Goal: Information Seeking & Learning: Learn about a topic

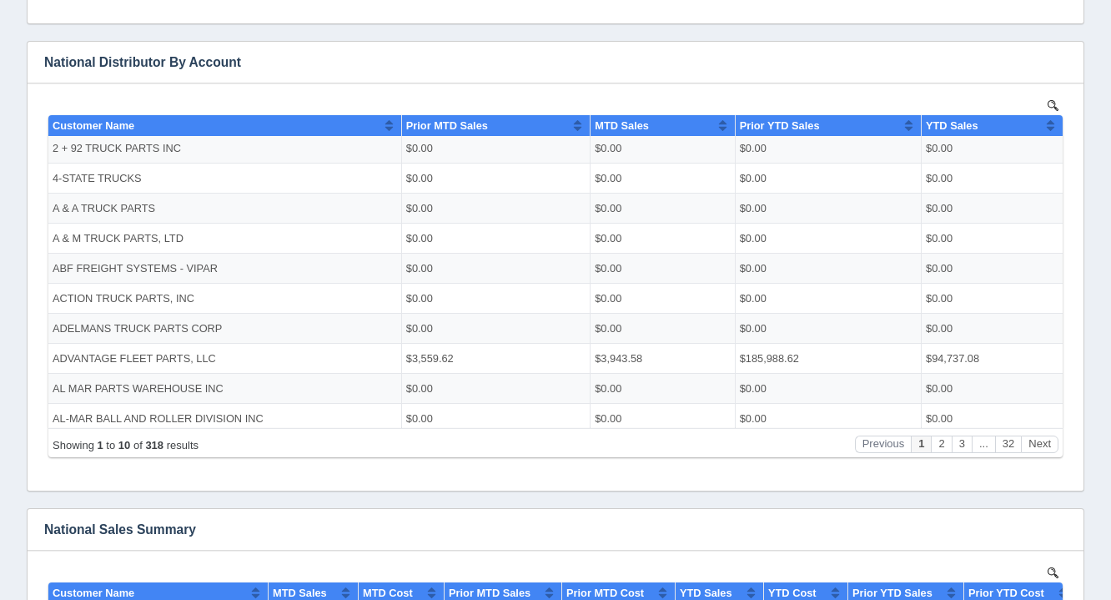
scroll to position [821, 0]
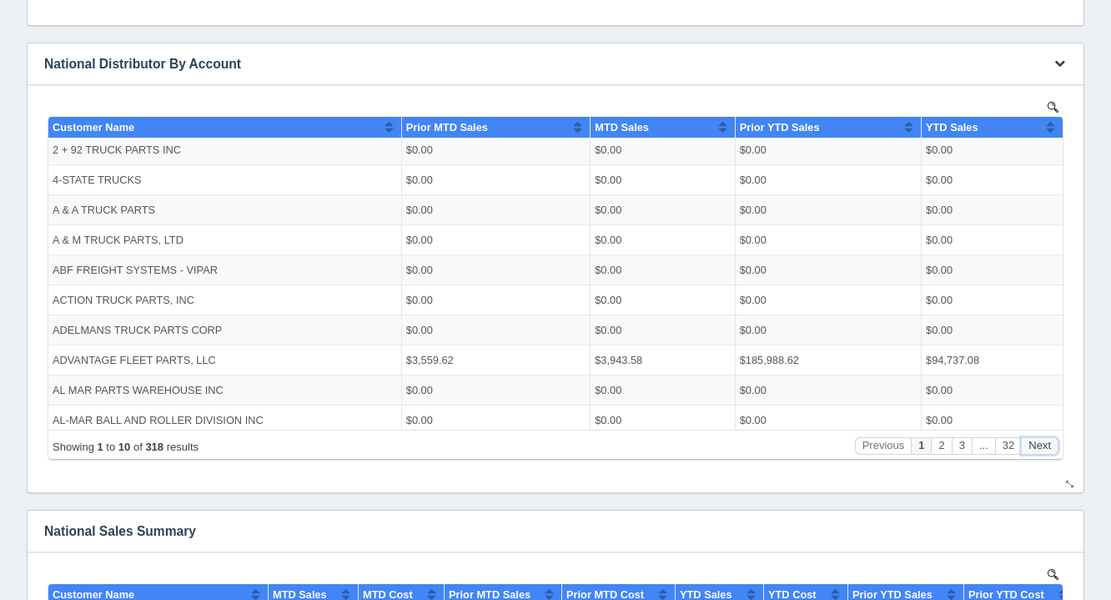
click at [1027, 445] on button "Next" at bounding box center [1040, 445] width 38 height 18
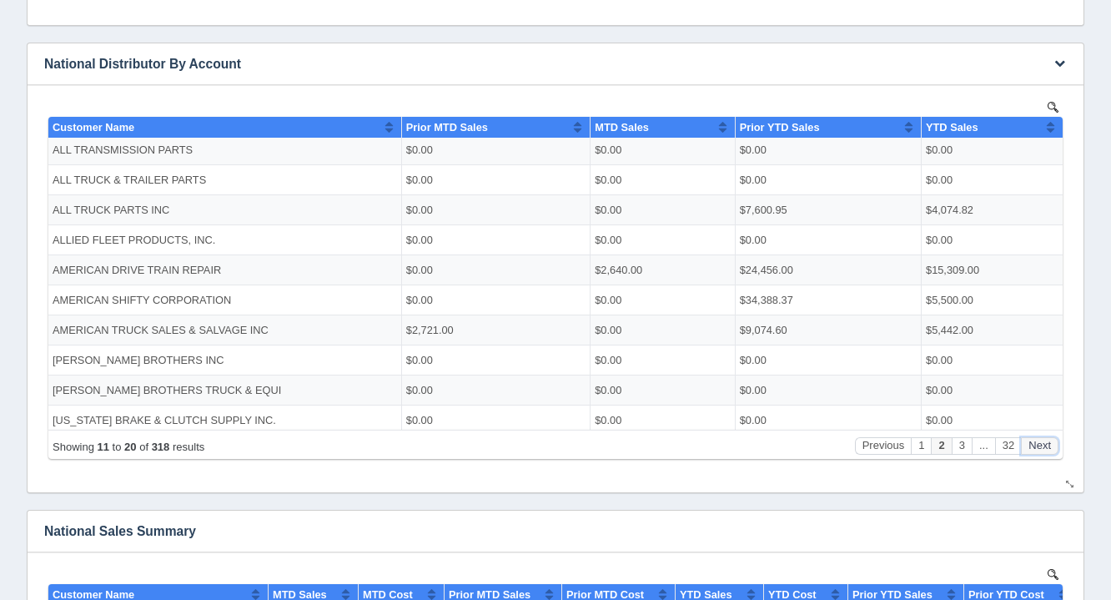
click at [1027, 445] on button "Next" at bounding box center [1040, 445] width 38 height 18
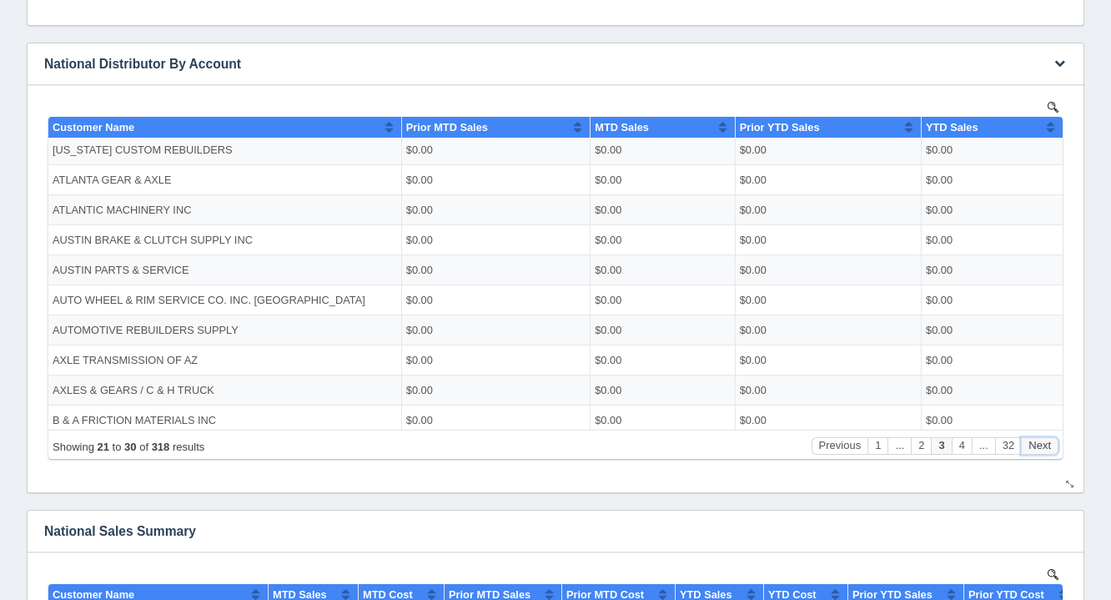
click at [1027, 445] on button "Next" at bounding box center [1040, 445] width 38 height 18
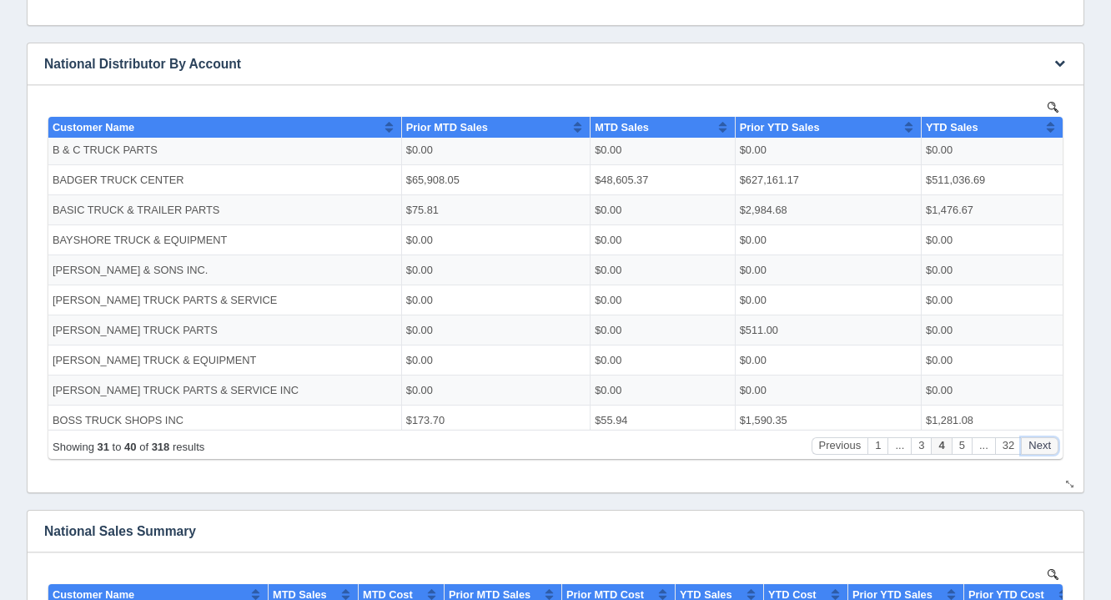
click at [1027, 445] on button "Next" at bounding box center [1040, 445] width 38 height 18
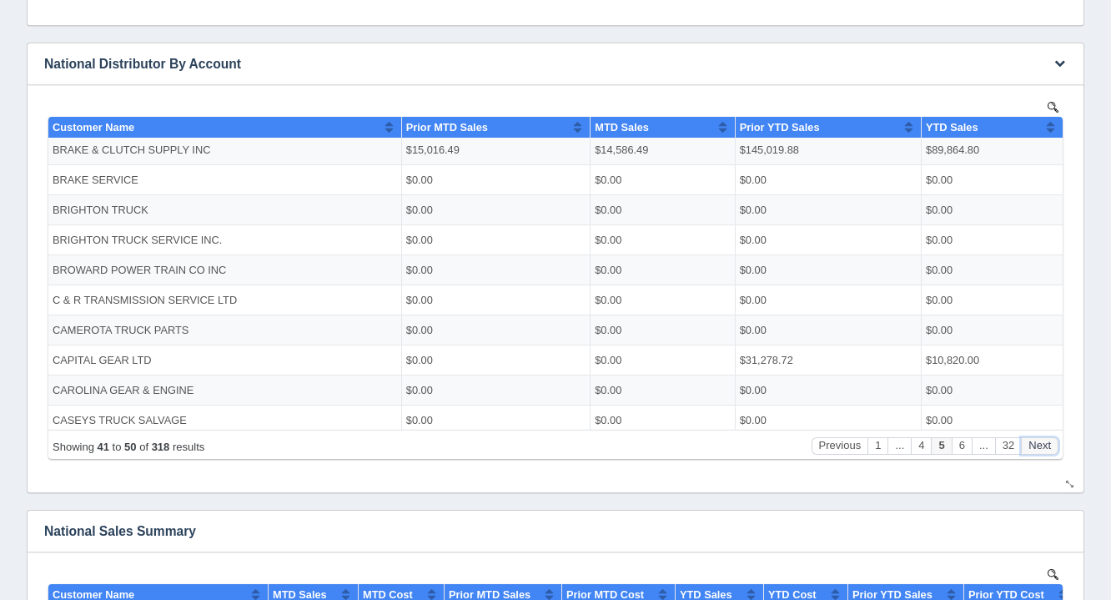
click at [1027, 445] on button "Next" at bounding box center [1040, 445] width 38 height 18
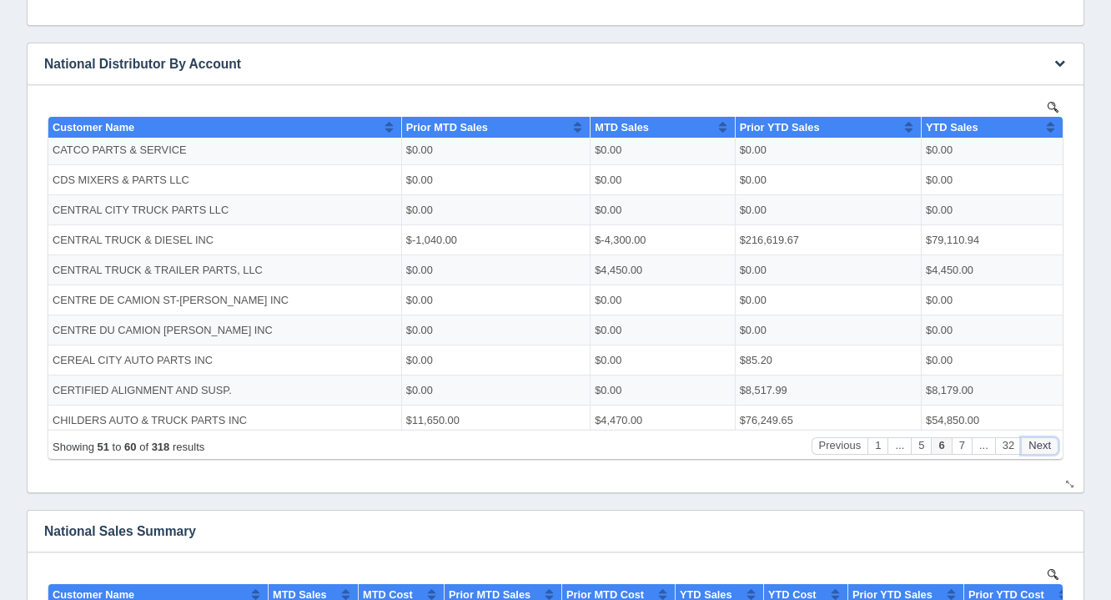
click at [1027, 445] on button "Next" at bounding box center [1040, 445] width 38 height 18
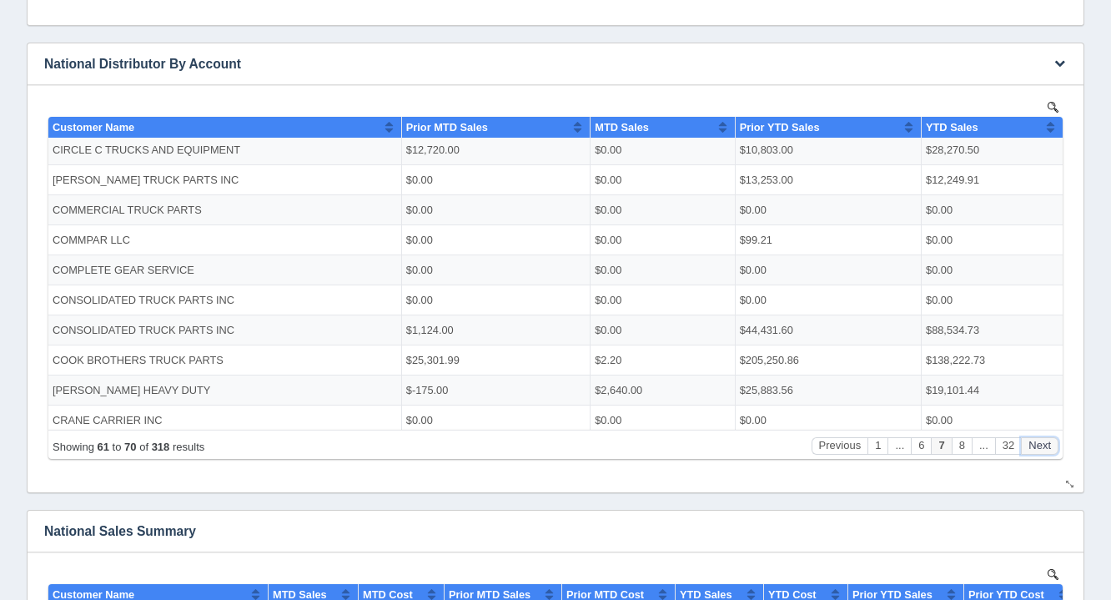
click at [1027, 445] on button "Next" at bounding box center [1040, 445] width 38 height 18
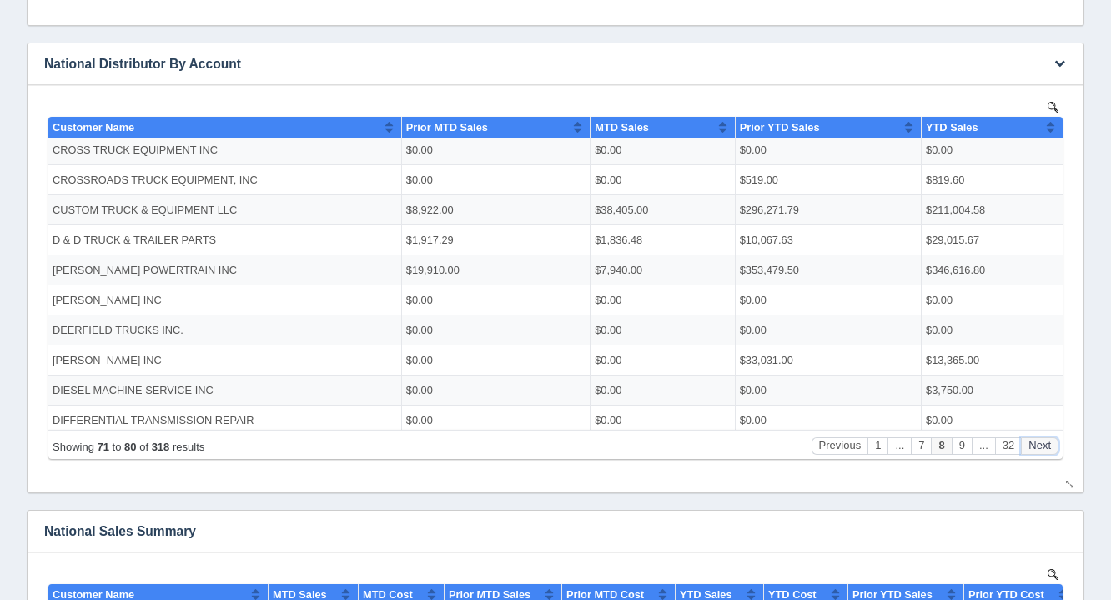
click at [1027, 445] on button "Next" at bounding box center [1040, 445] width 38 height 18
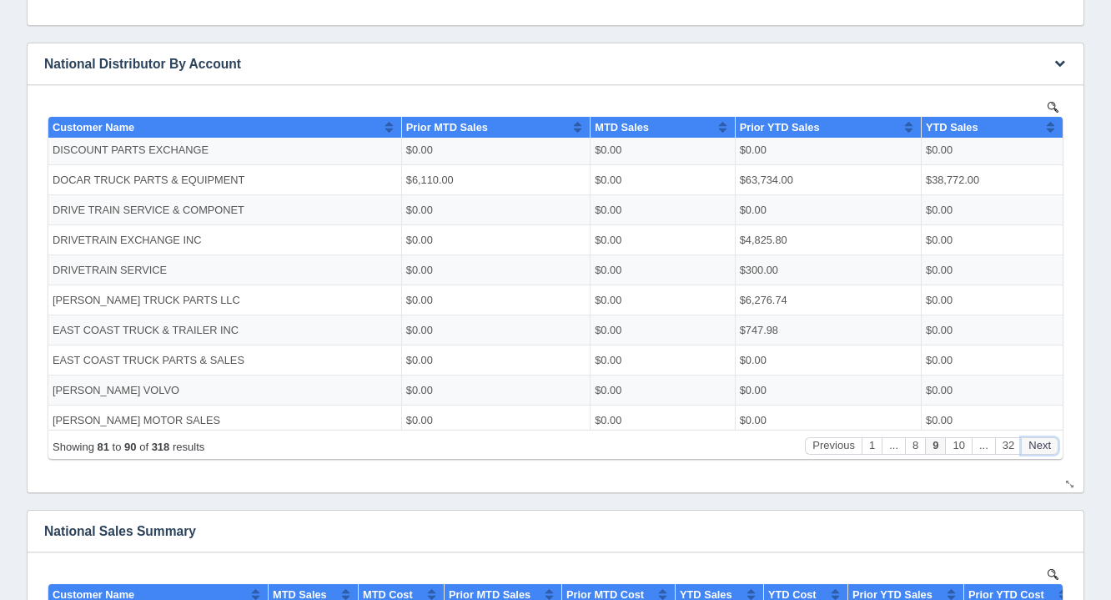
click at [1027, 445] on button "Next" at bounding box center [1040, 445] width 38 height 18
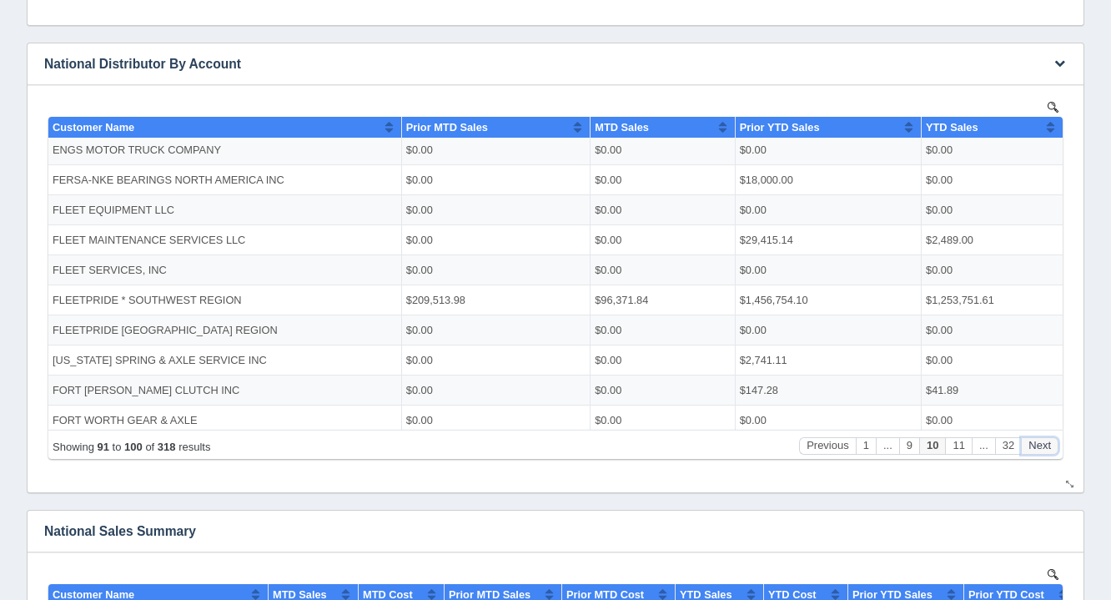
click at [1027, 445] on button "Next" at bounding box center [1040, 445] width 38 height 18
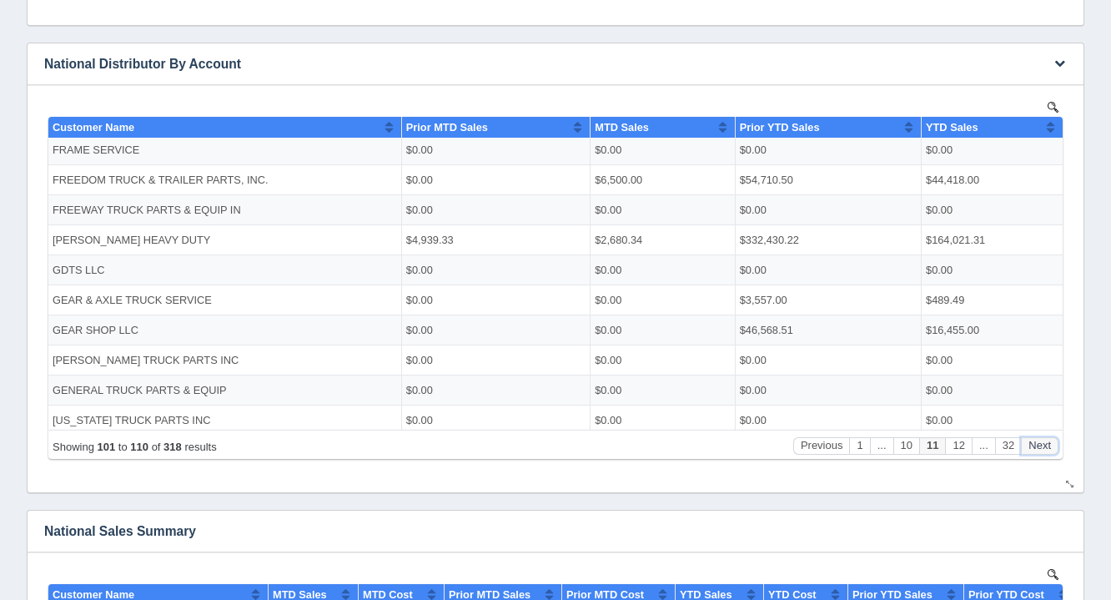
click at [1027, 445] on button "Next" at bounding box center [1040, 445] width 38 height 18
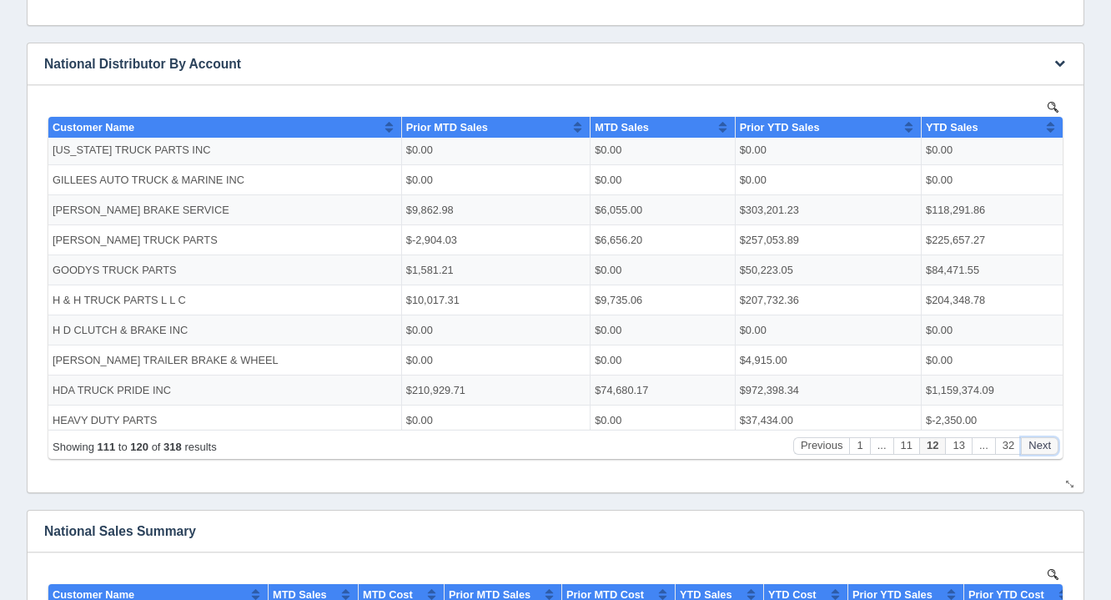
click at [1027, 445] on button "Next" at bounding box center [1040, 445] width 38 height 18
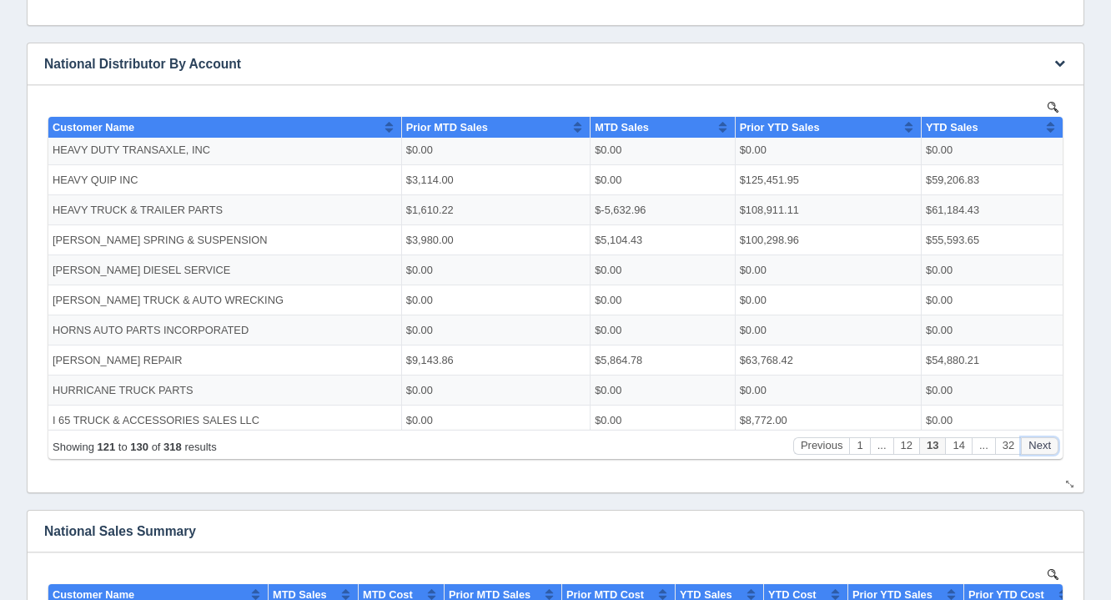
click at [1027, 445] on button "Next" at bounding box center [1040, 445] width 38 height 18
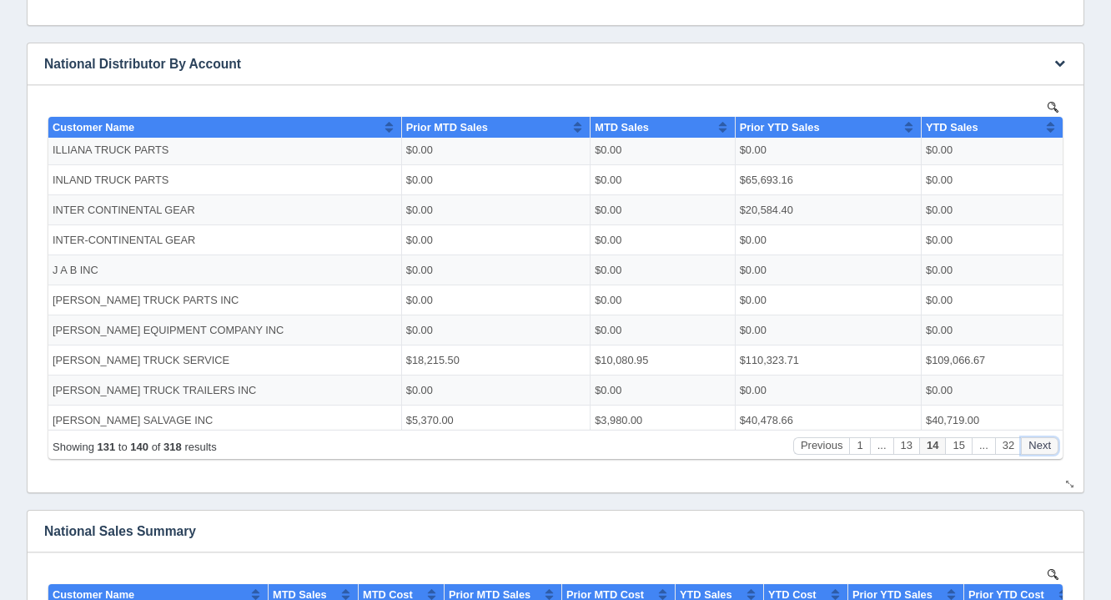
click at [1027, 445] on button "Next" at bounding box center [1040, 445] width 38 height 18
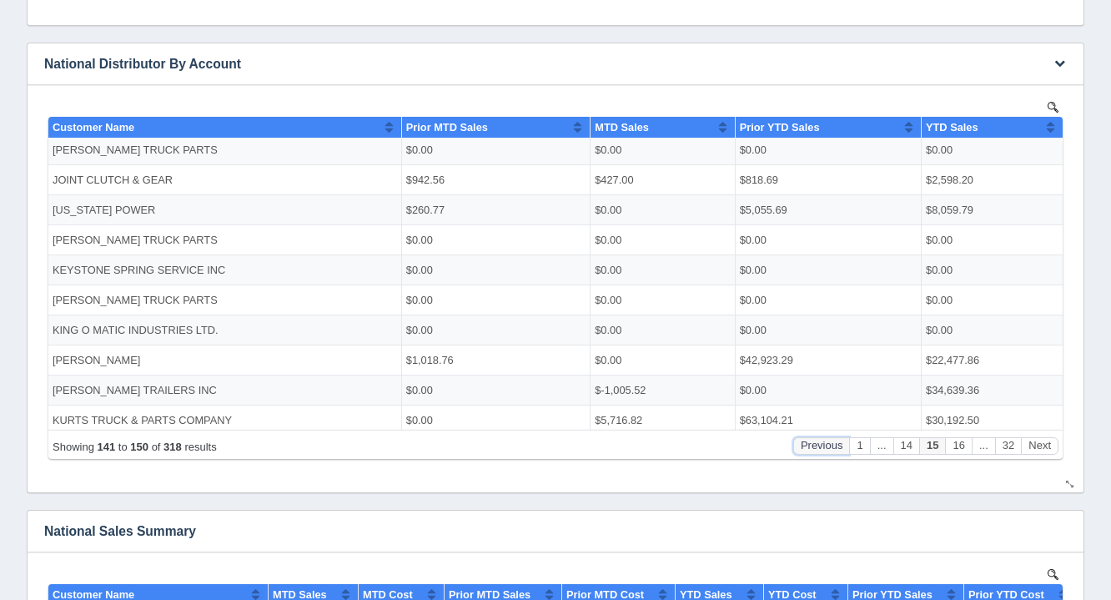
click at [836, 453] on button "Previous" at bounding box center [821, 445] width 57 height 18
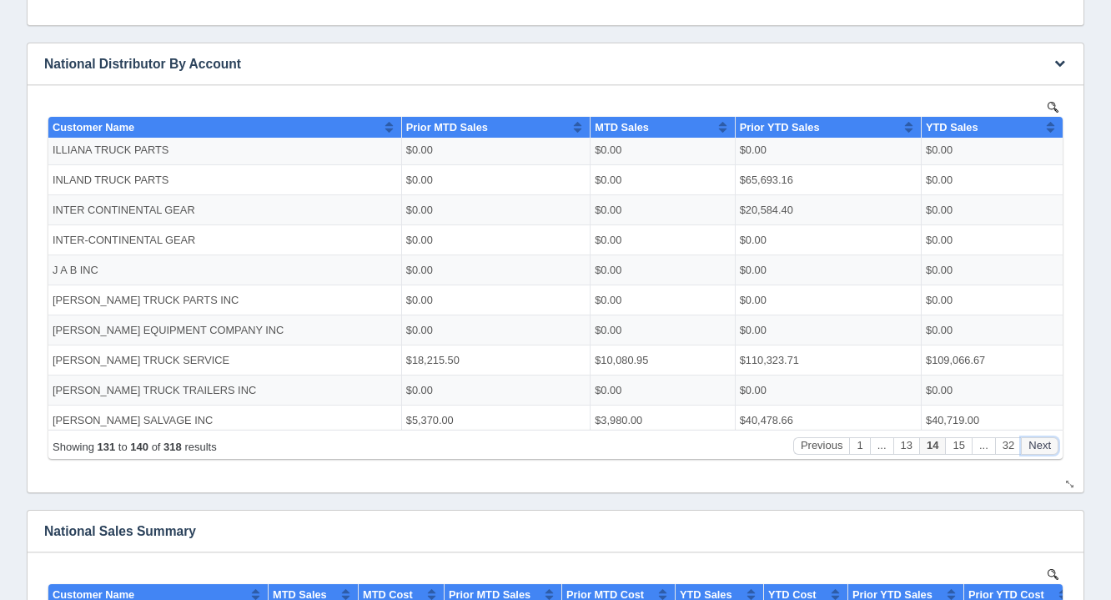
click at [1037, 453] on button "Next" at bounding box center [1040, 445] width 38 height 18
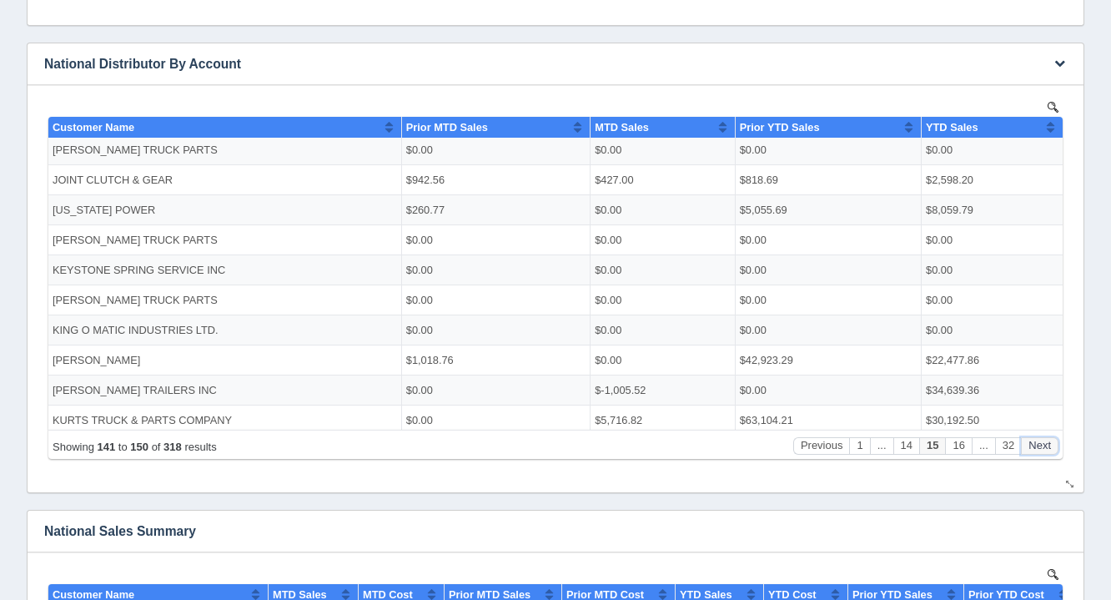
click at [1037, 453] on button "Next" at bounding box center [1040, 445] width 38 height 18
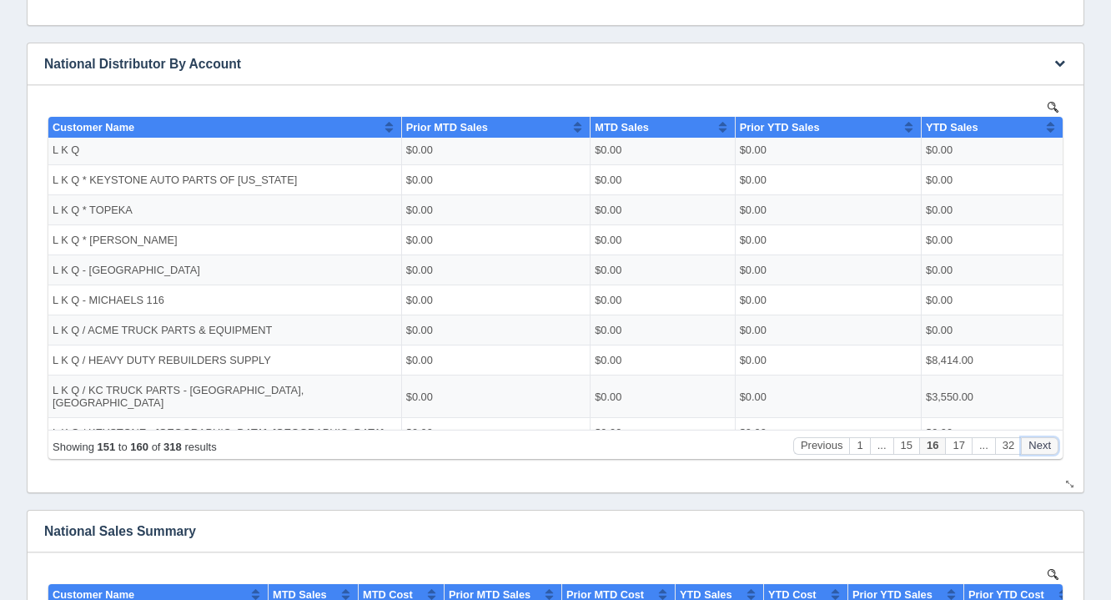
click at [1037, 453] on button "Next" at bounding box center [1040, 445] width 38 height 18
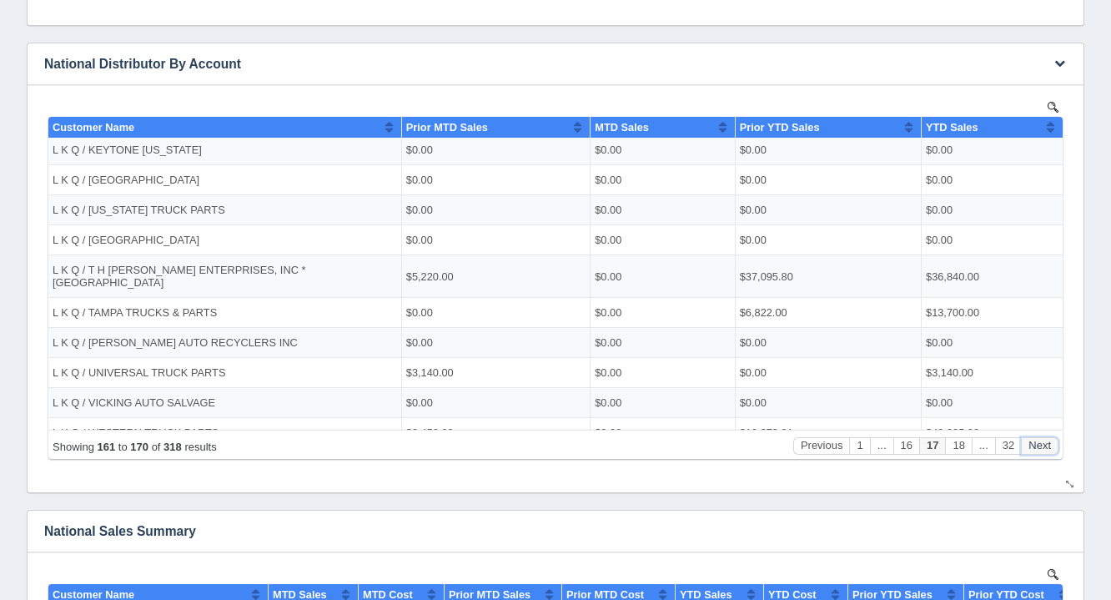
click at [1037, 453] on button "Next" at bounding box center [1040, 445] width 38 height 18
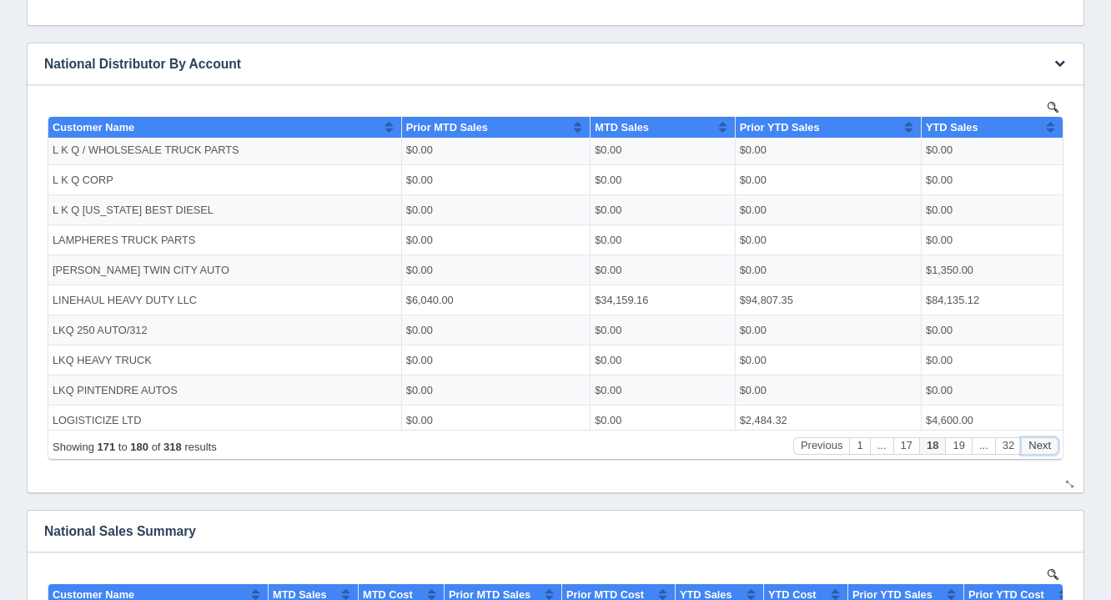
click at [1037, 453] on button "Next" at bounding box center [1040, 445] width 38 height 18
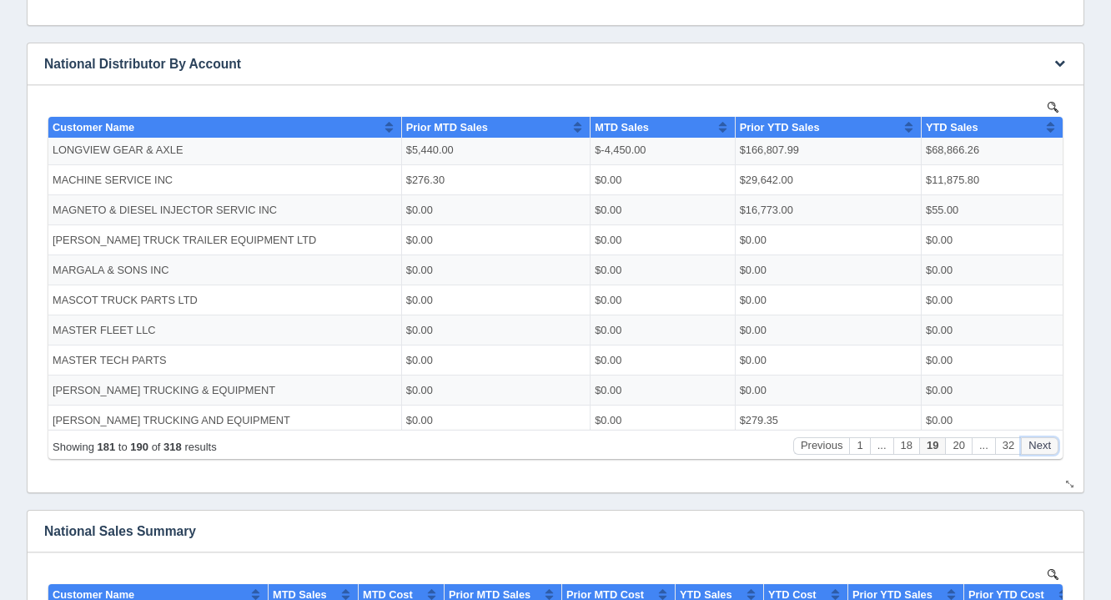
click at [1037, 453] on button "Next" at bounding box center [1040, 445] width 38 height 18
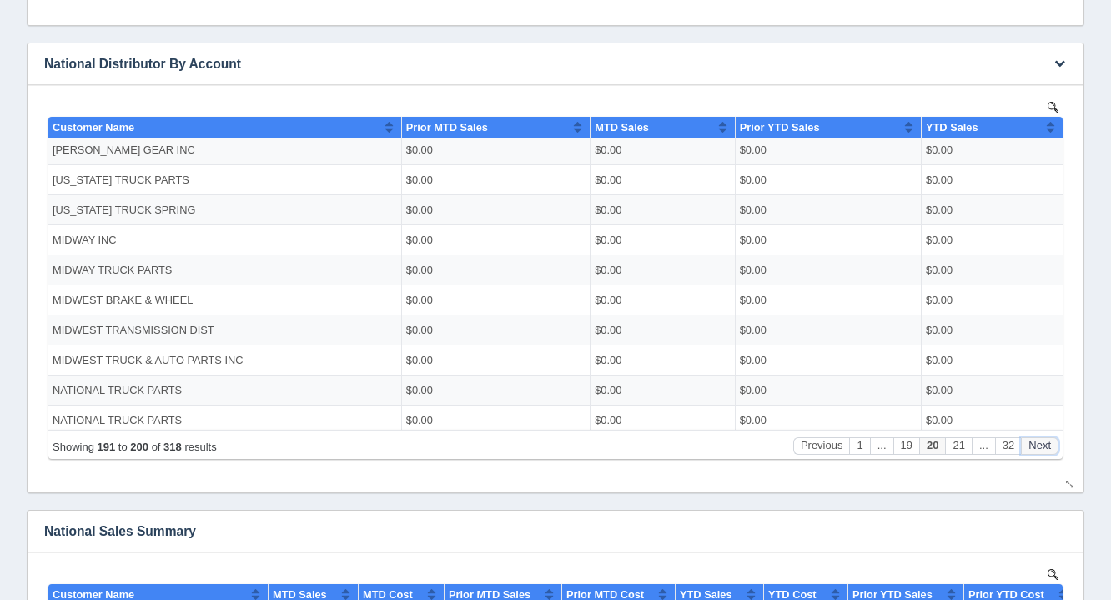
click at [1037, 453] on button "Next" at bounding box center [1040, 445] width 38 height 18
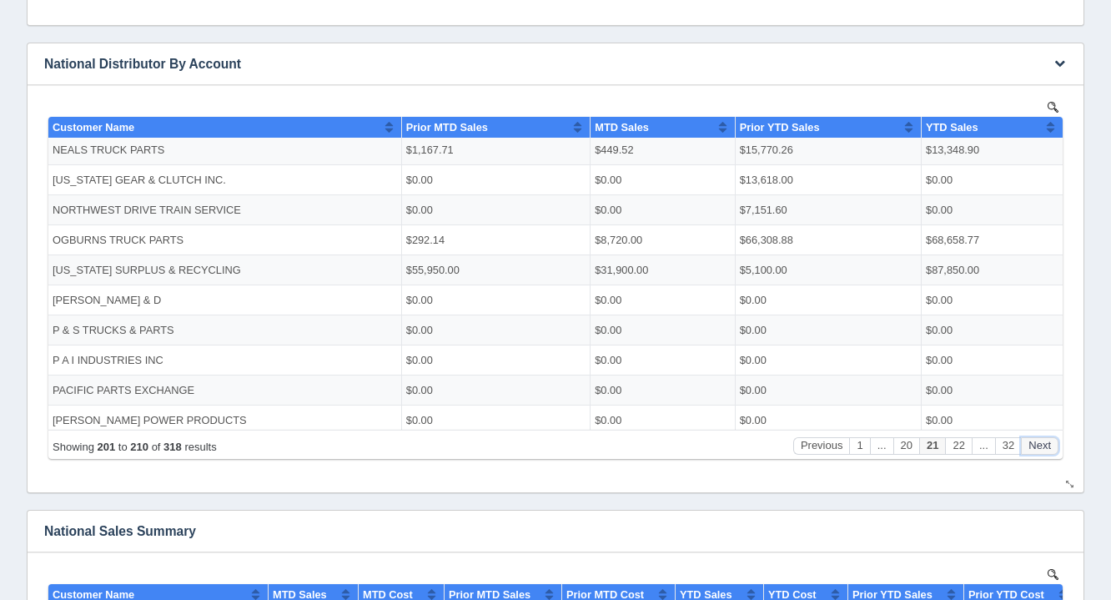
click at [1037, 453] on button "Next" at bounding box center [1040, 445] width 38 height 18
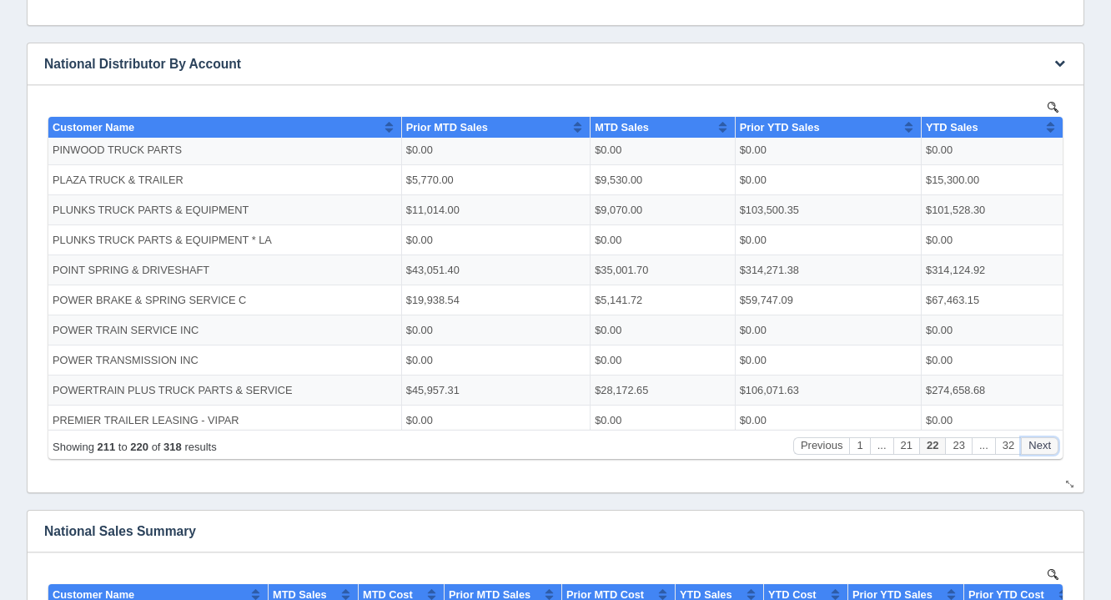
click at [1037, 453] on button "Next" at bounding box center [1040, 445] width 38 height 18
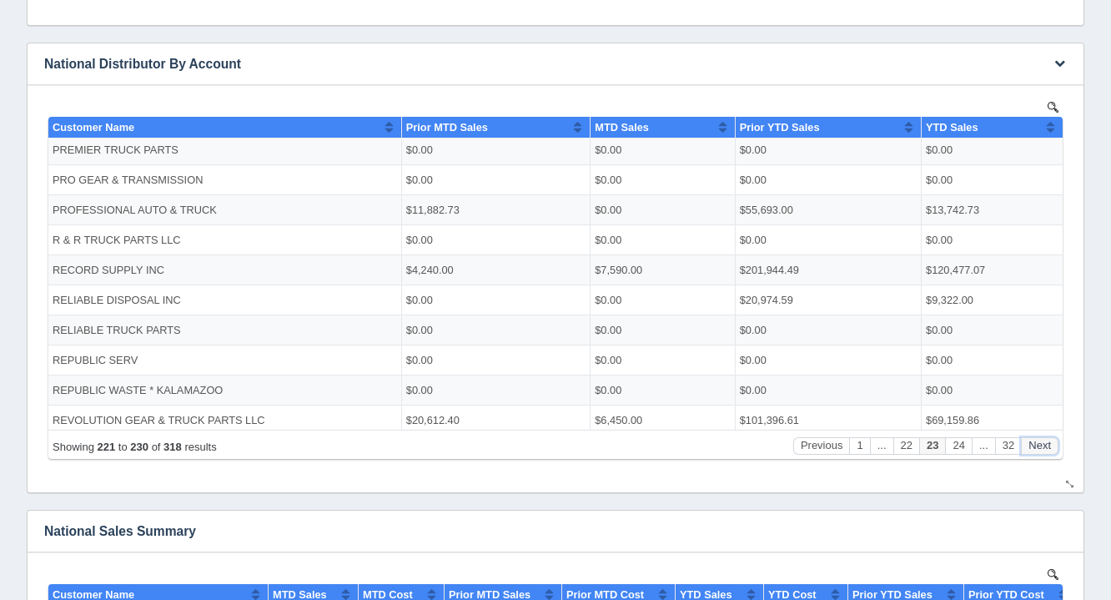
click at [1037, 453] on button "Next" at bounding box center [1040, 445] width 38 height 18
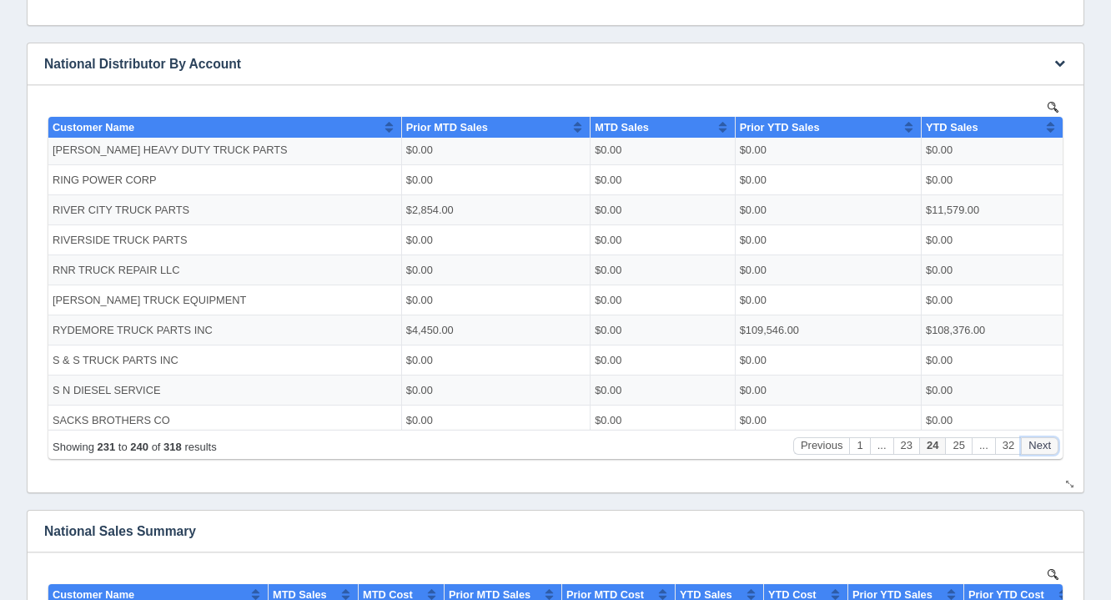
click at [1037, 453] on button "Next" at bounding box center [1040, 445] width 38 height 18
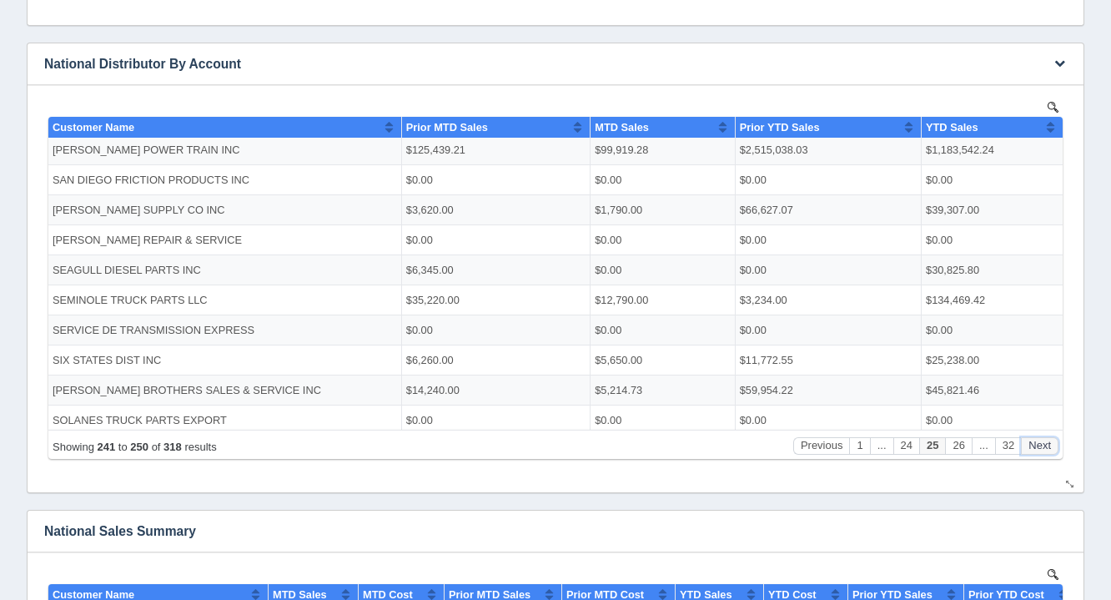
click at [1037, 453] on button "Next" at bounding box center [1040, 445] width 38 height 18
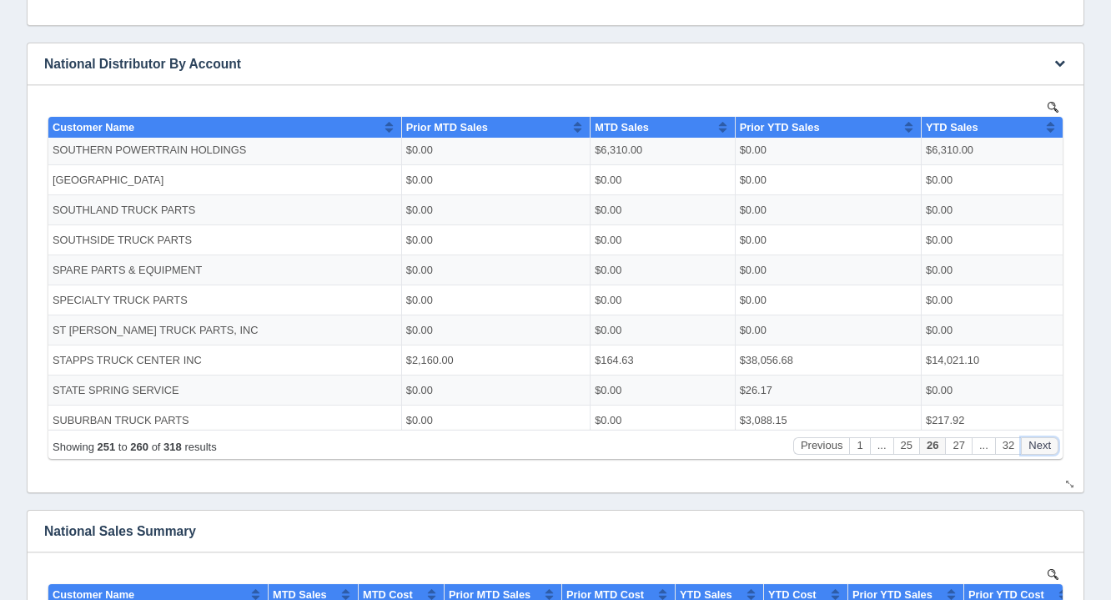
click at [1037, 453] on button "Next" at bounding box center [1040, 445] width 38 height 18
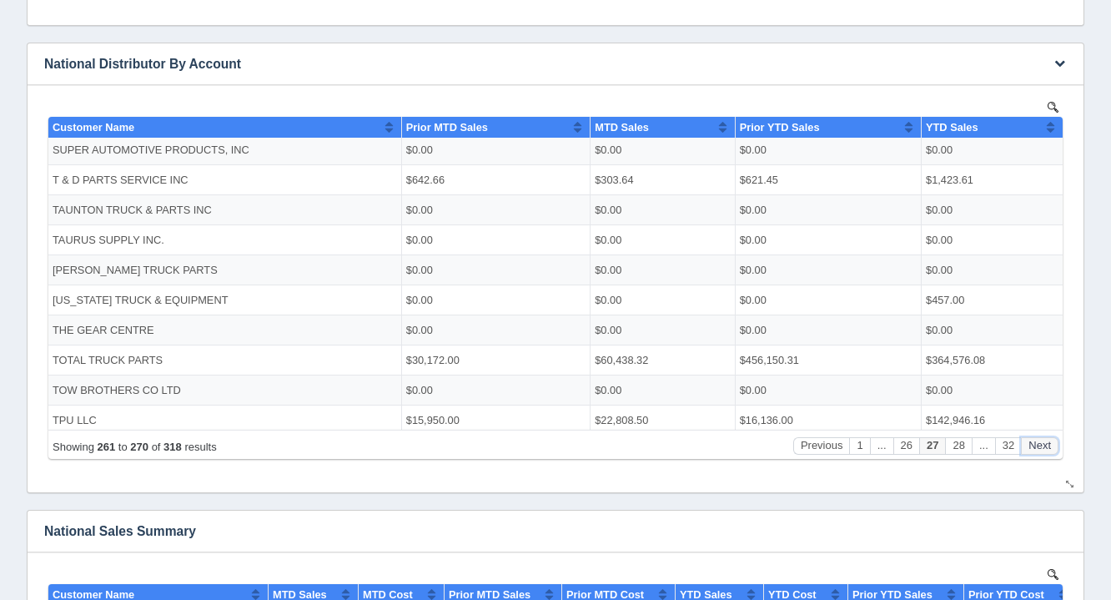
click at [1037, 453] on button "Next" at bounding box center [1040, 445] width 38 height 18
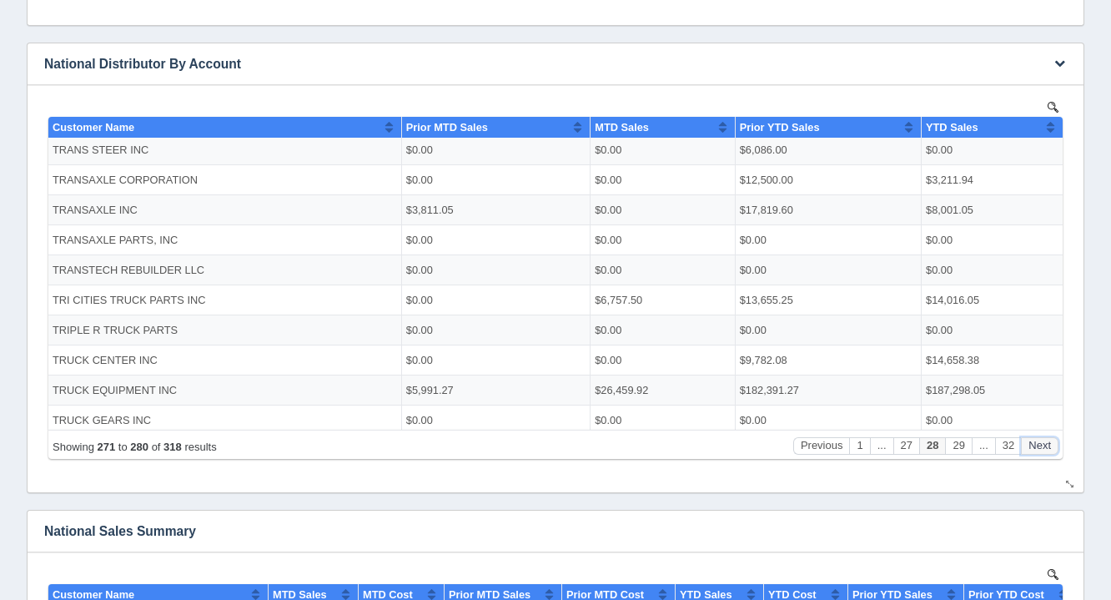
click at [1037, 453] on button "Next" at bounding box center [1040, 445] width 38 height 18
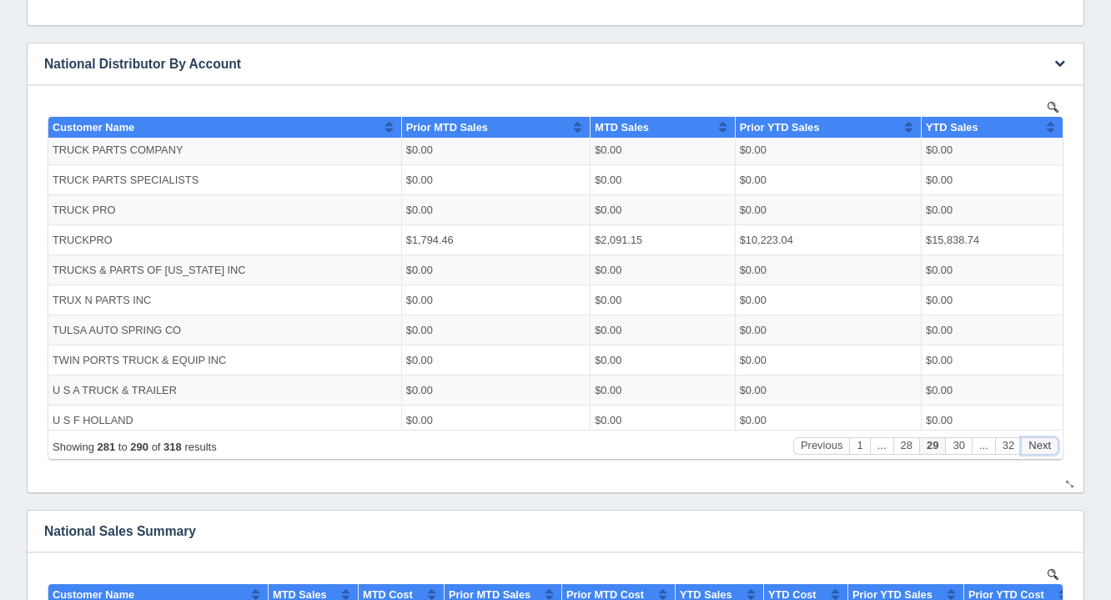
click at [1037, 453] on button "Next" at bounding box center [1040, 445] width 38 height 18
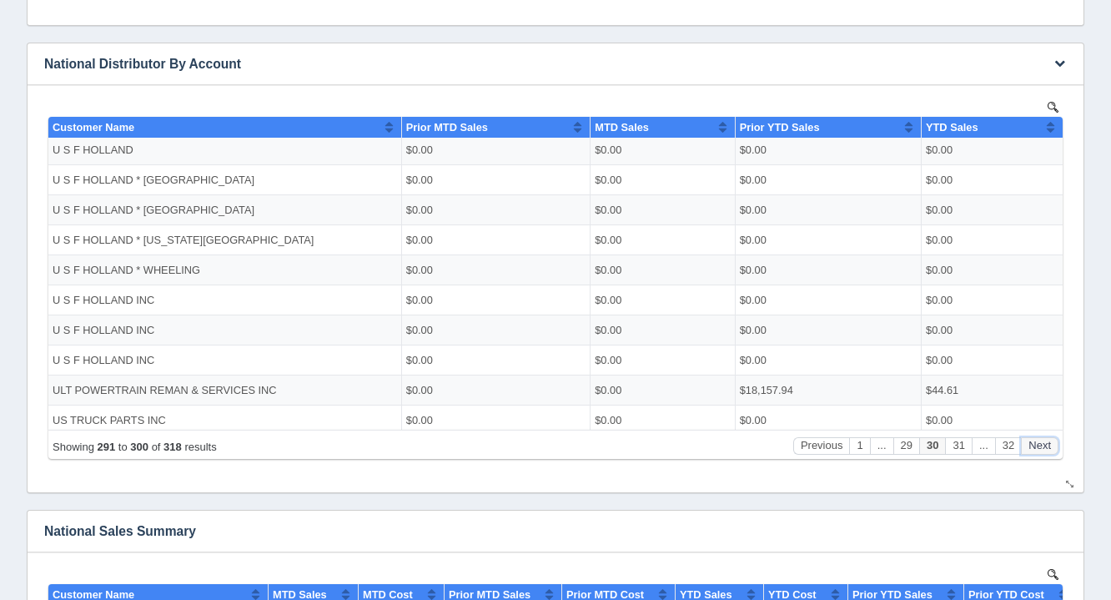
click at [1037, 453] on button "Next" at bounding box center [1040, 445] width 38 height 18
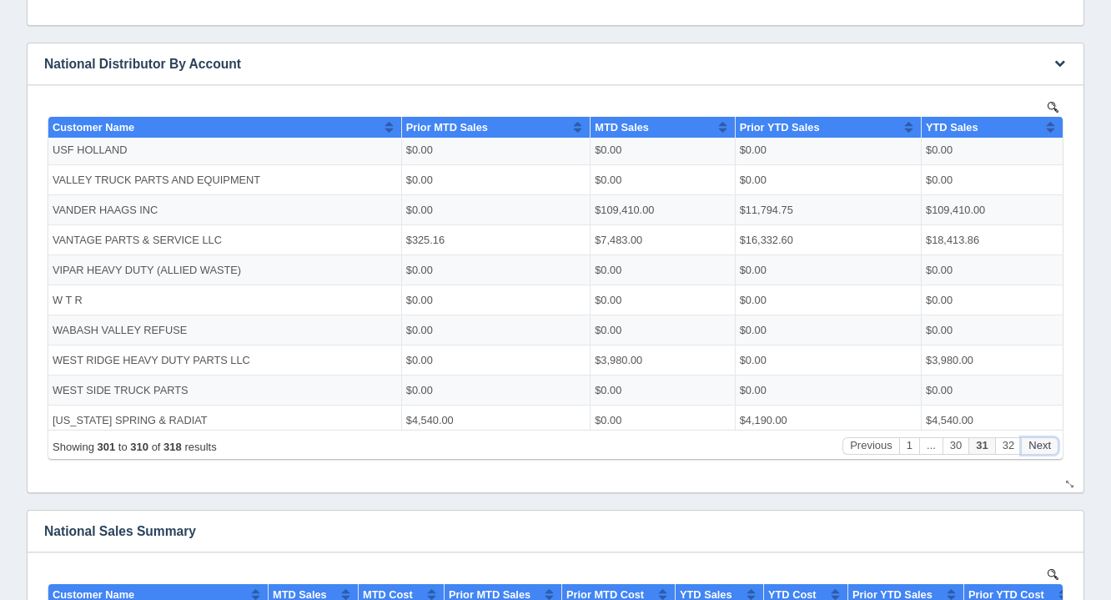
click at [1037, 453] on button "Next" at bounding box center [1040, 445] width 38 height 18
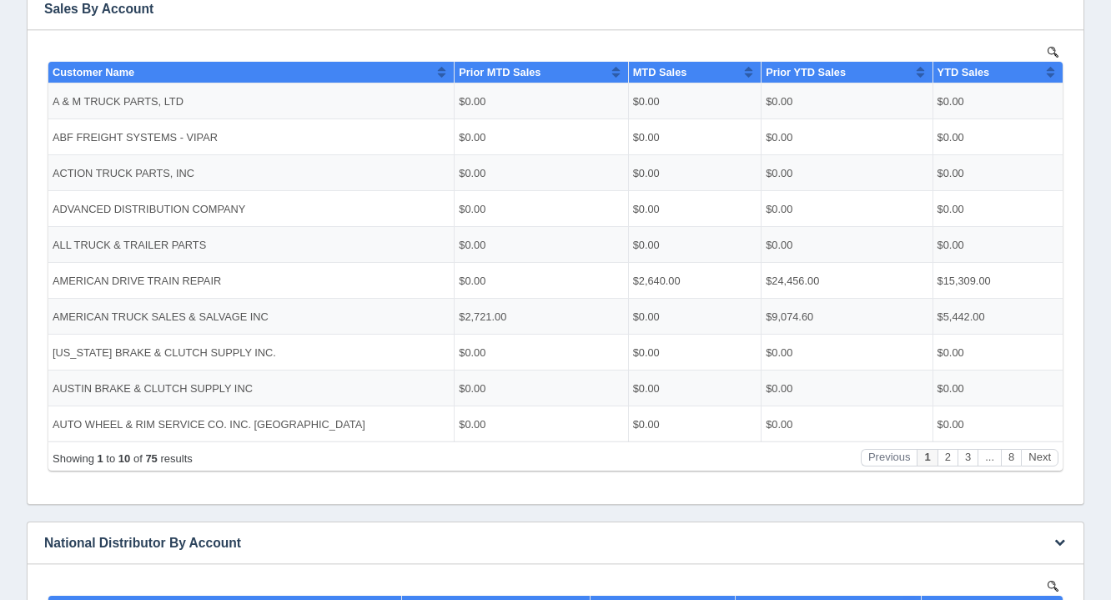
scroll to position [341, 0]
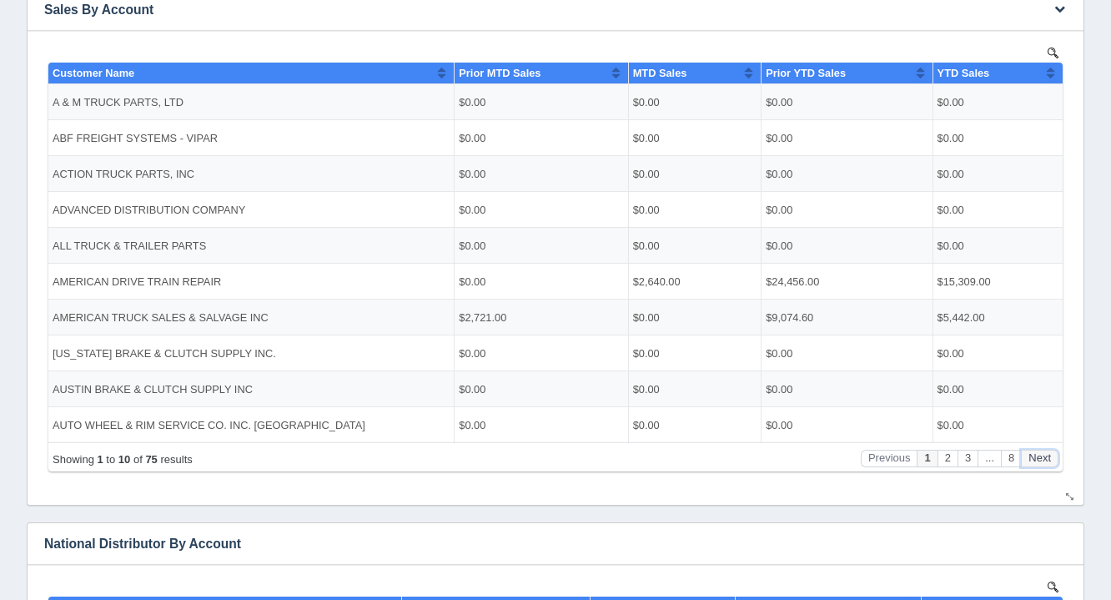
drag, startPoint x: 1112, startPoint y: 505, endPoint x: 1052, endPoint y: 454, distance: 78.1
click at [1052, 454] on button "Next" at bounding box center [1040, 458] width 38 height 18
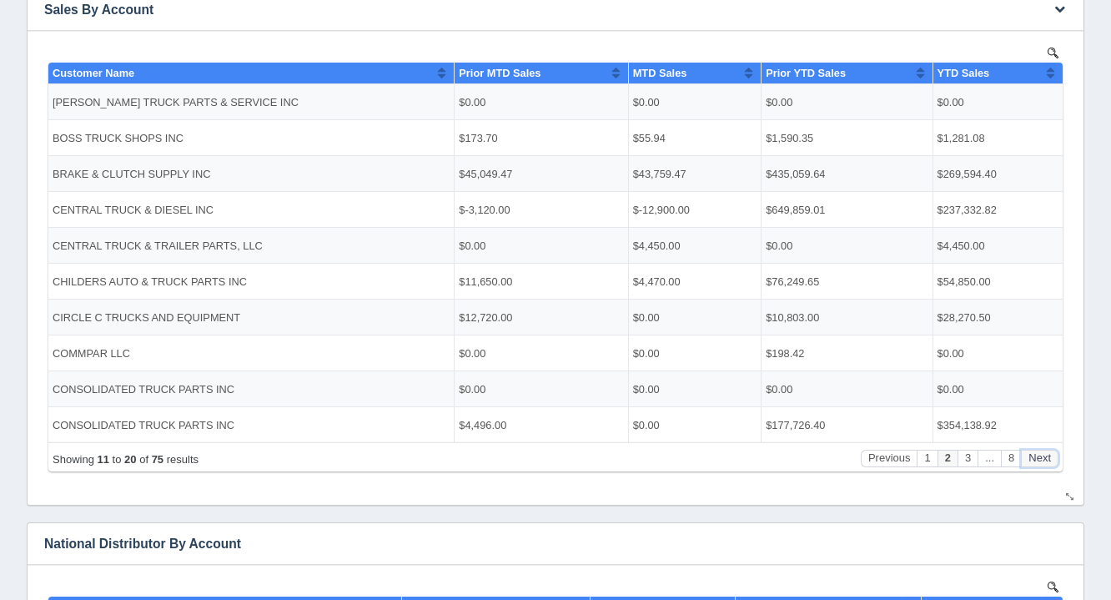
click at [1052, 454] on button "Next" at bounding box center [1040, 458] width 38 height 18
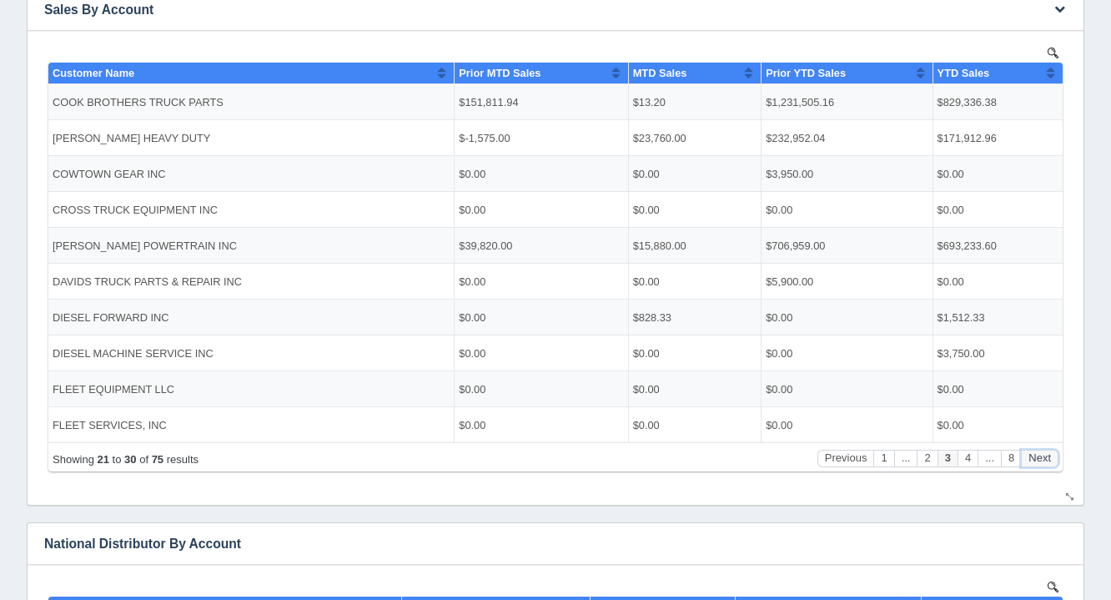
click at [1052, 454] on button "Next" at bounding box center [1040, 458] width 38 height 18
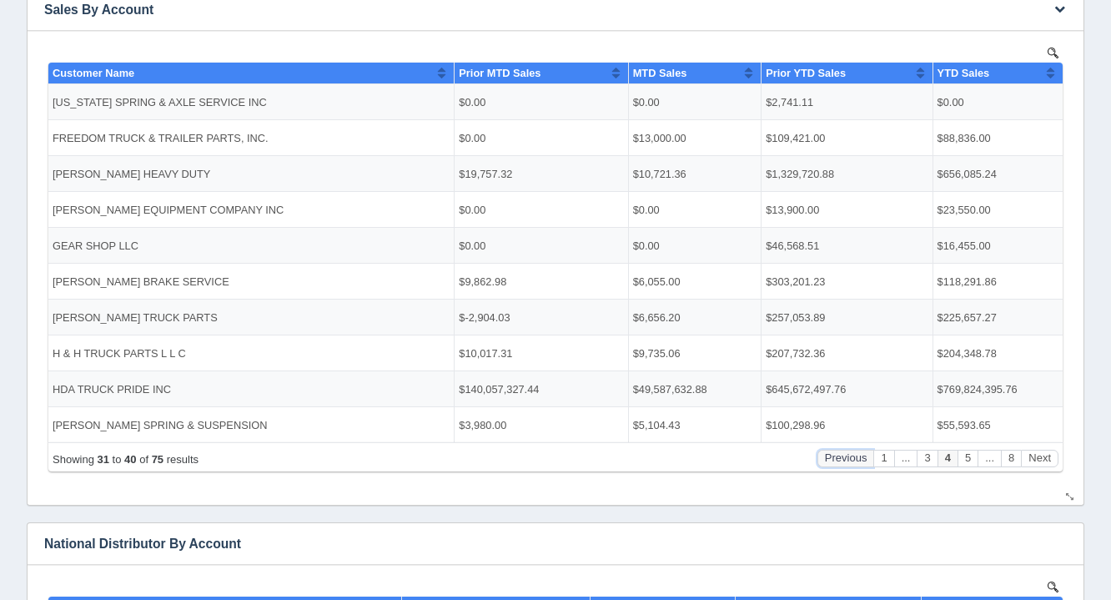
click at [861, 455] on button "Previous" at bounding box center [845, 458] width 57 height 18
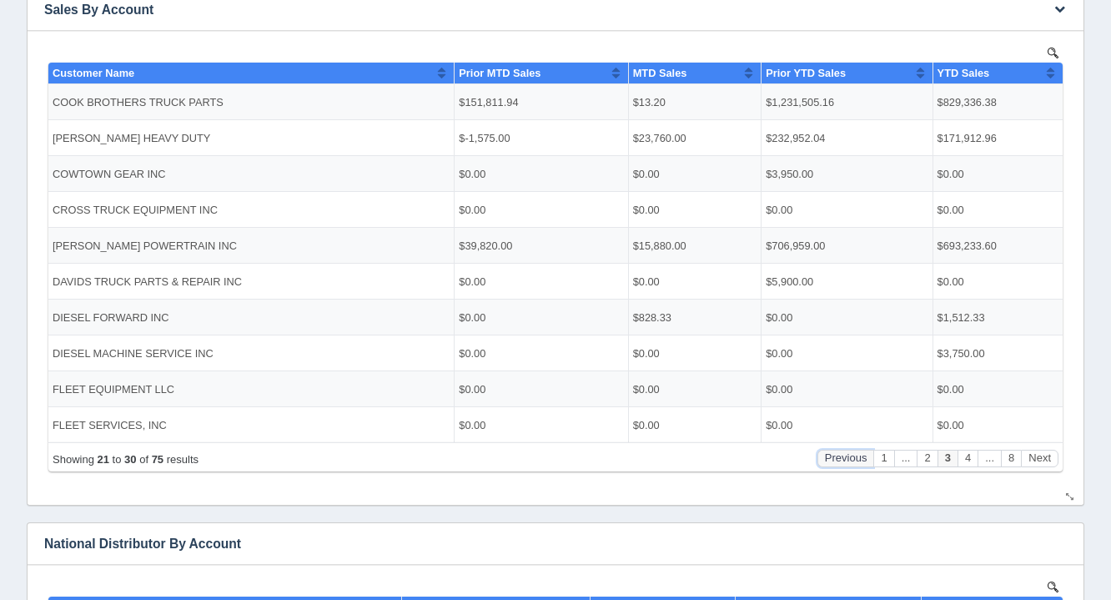
click at [861, 455] on button "Previous" at bounding box center [845, 458] width 57 height 18
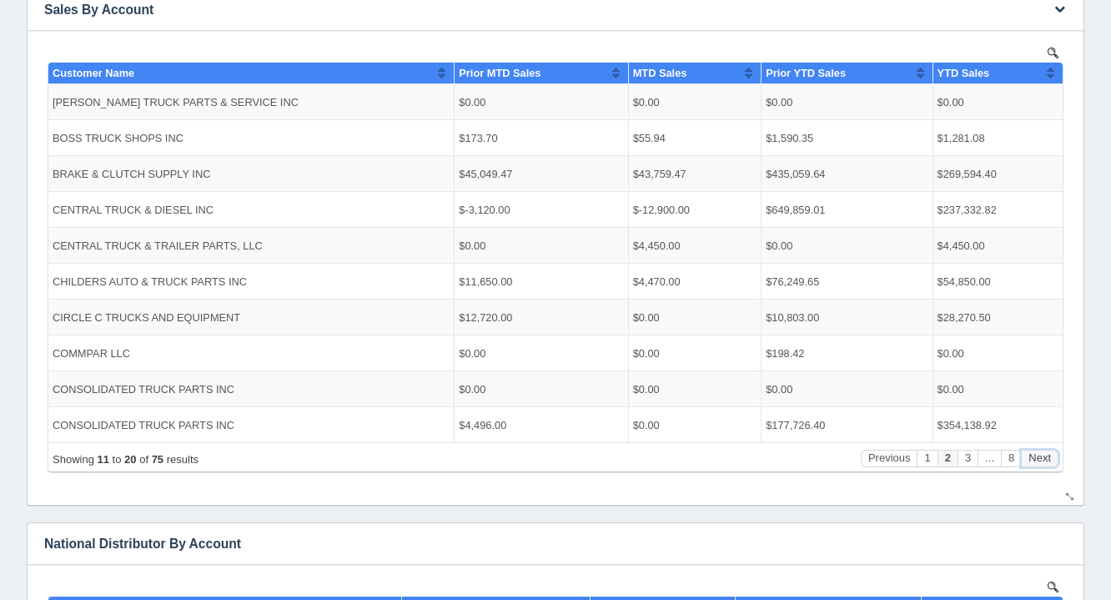
click at [1042, 460] on button "Next" at bounding box center [1040, 458] width 38 height 18
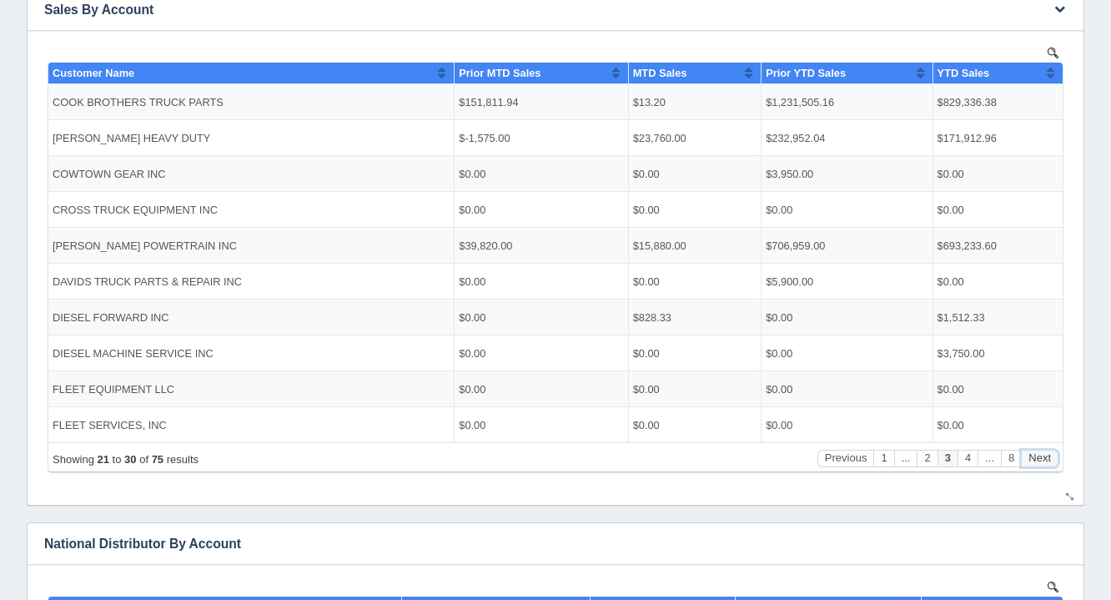
click at [1042, 460] on button "Next" at bounding box center [1040, 458] width 38 height 18
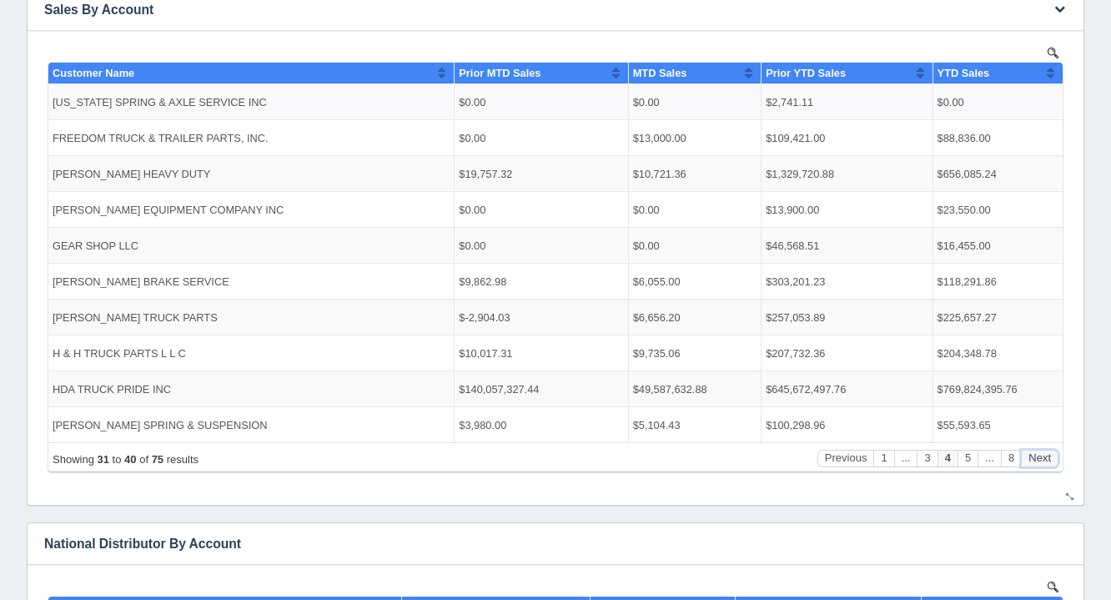
click at [1042, 460] on button "Next" at bounding box center [1040, 458] width 38 height 18
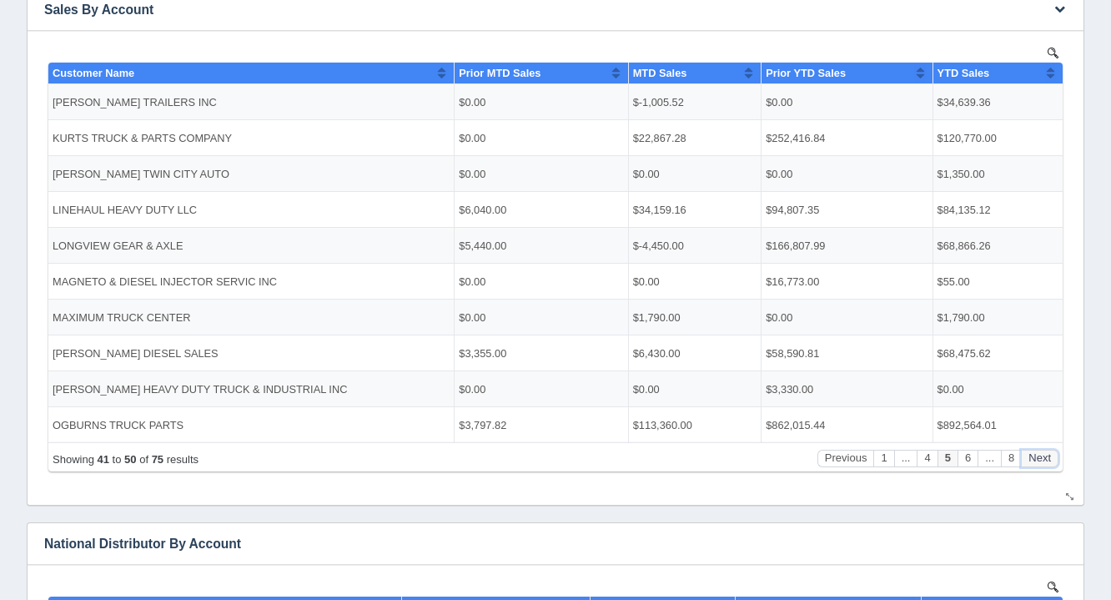
click at [1042, 460] on button "Next" at bounding box center [1040, 458] width 38 height 18
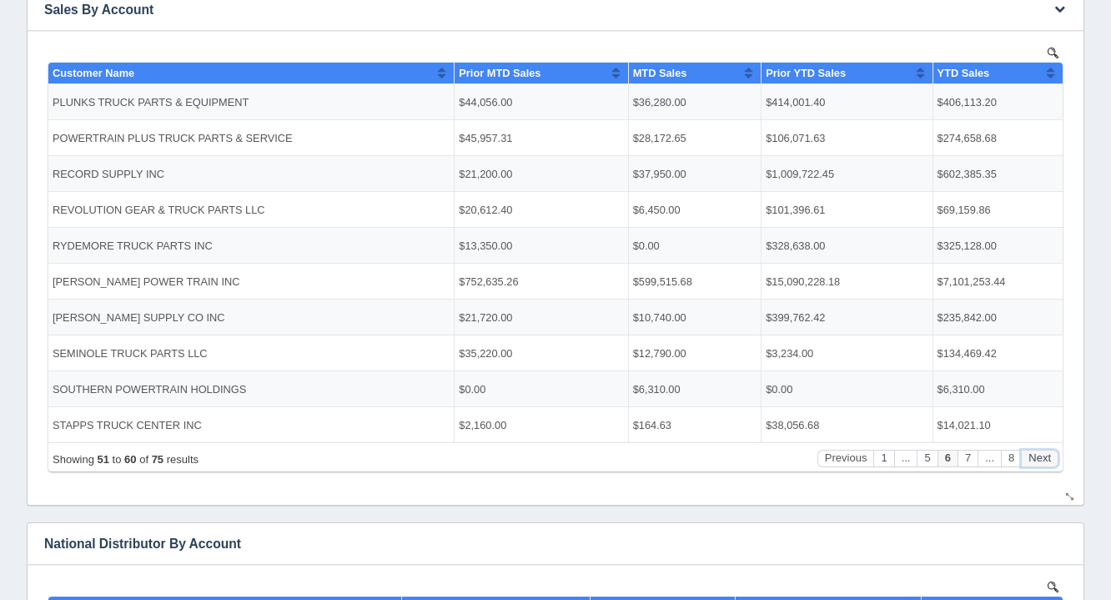
click at [1042, 460] on button "Next" at bounding box center [1040, 458] width 38 height 18
